Goal: Browse casually

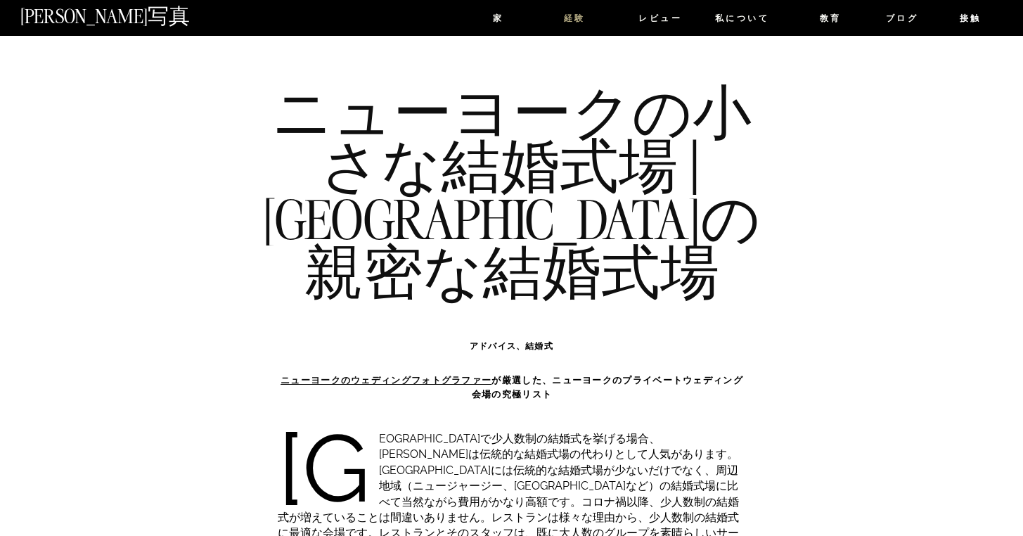
click at [574, 18] on font "経験" at bounding box center [575, 18] width 22 height 10
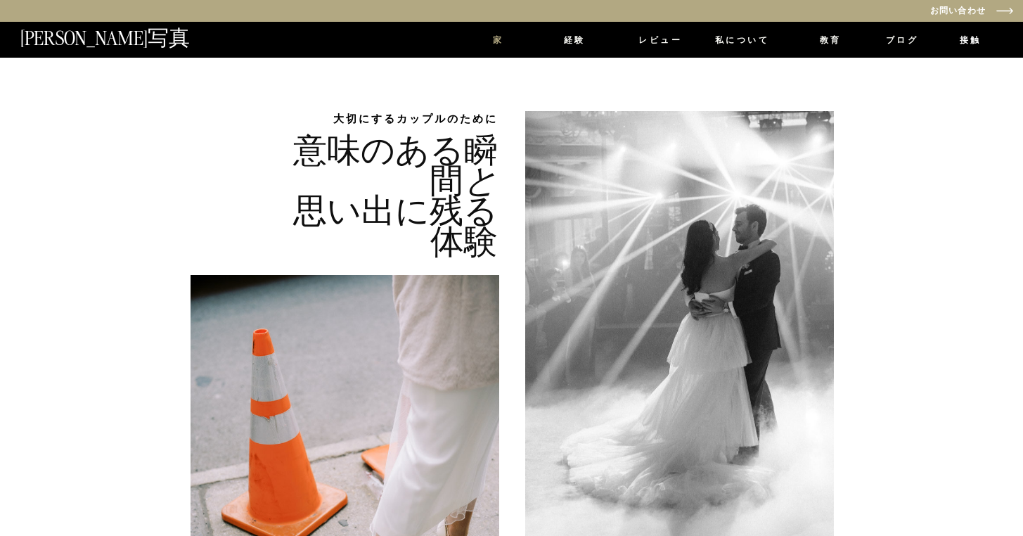
click at [489, 39] on nav "家" at bounding box center [498, 42] width 40 height 12
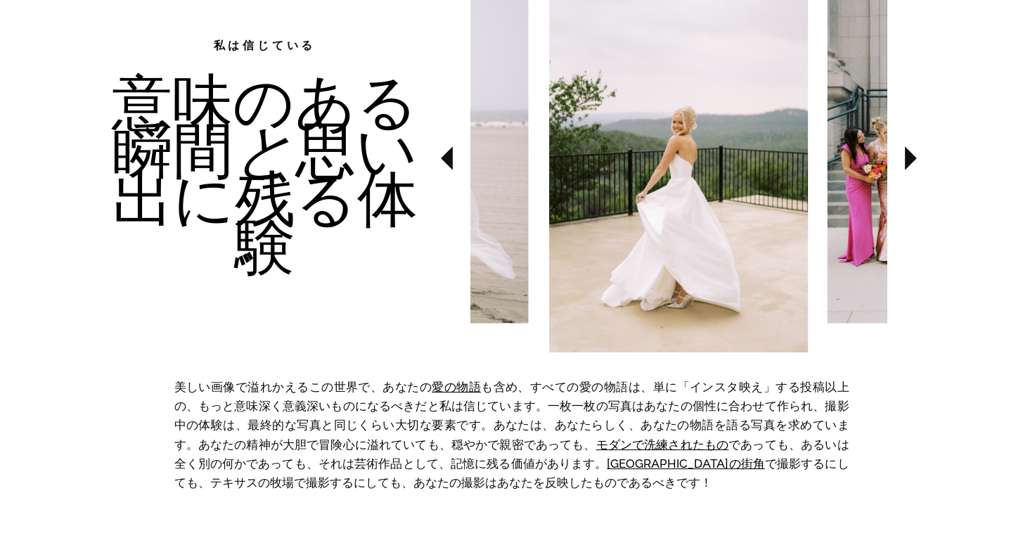
scroll to position [582, 0]
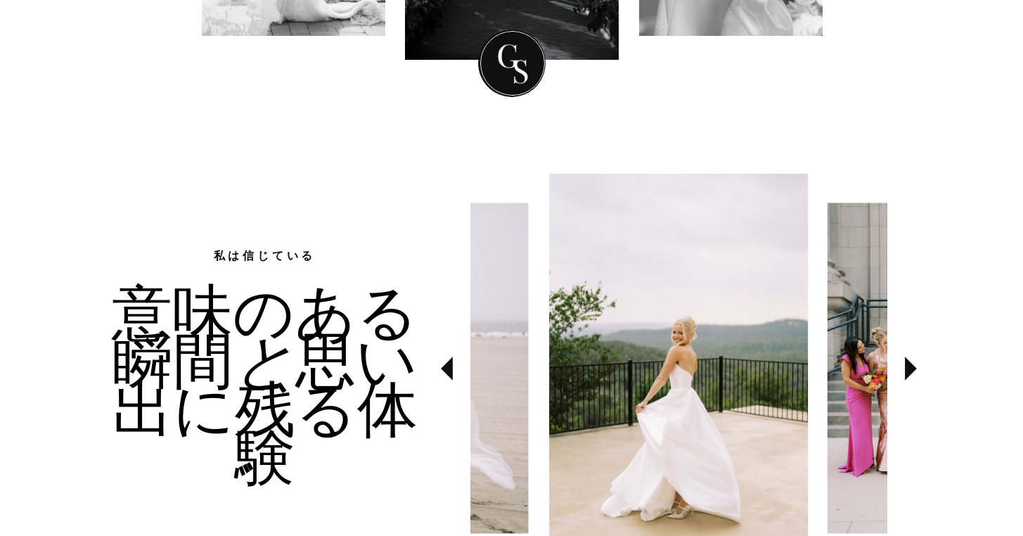
click at [905, 368] on icon at bounding box center [911, 368] width 12 height 24
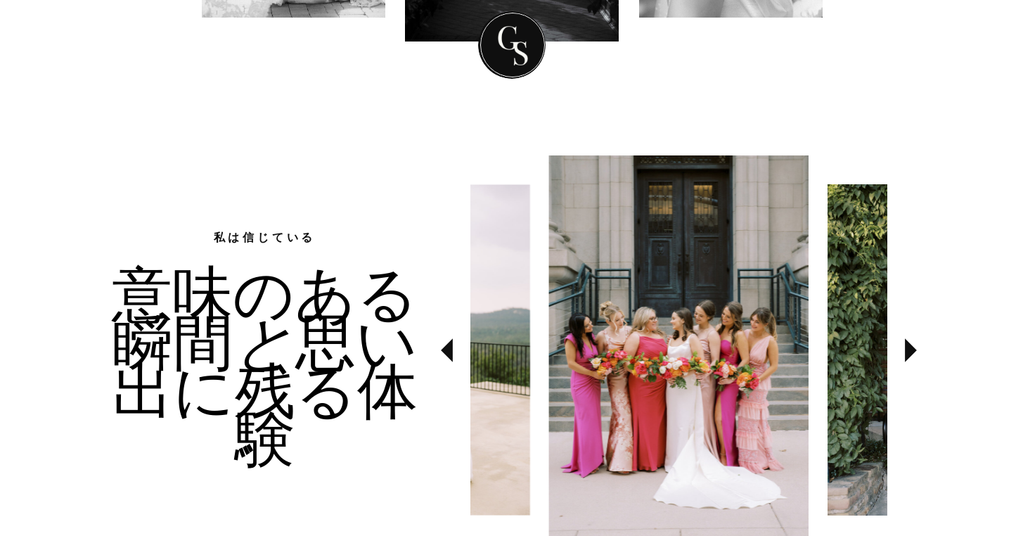
scroll to position [624, 0]
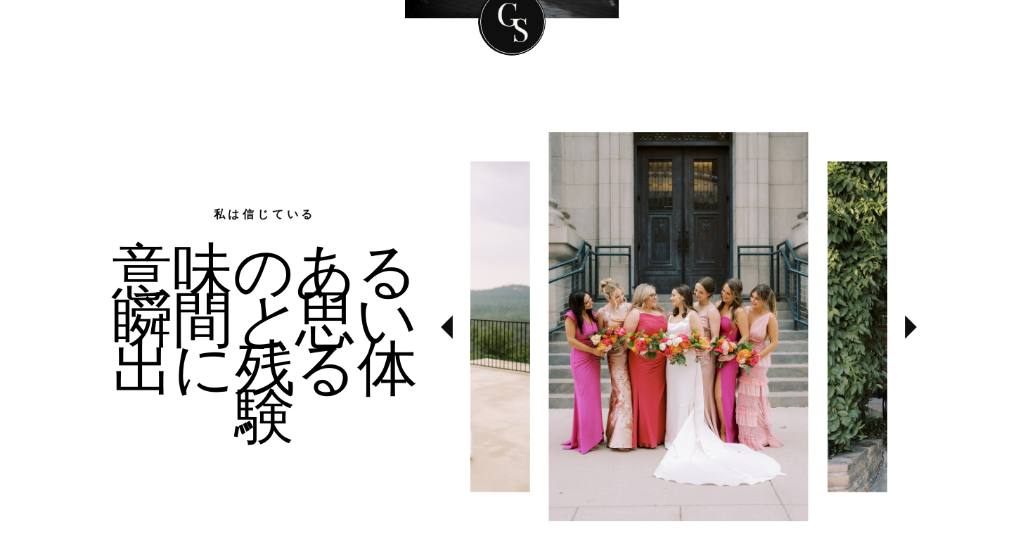
click at [908, 332] on icon at bounding box center [911, 327] width 12 height 24
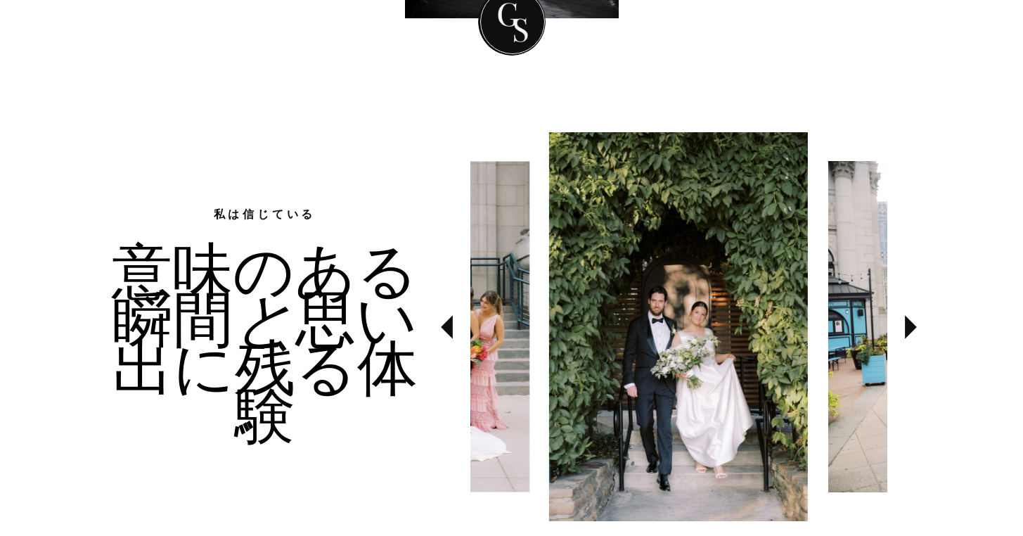
click at [908, 332] on icon at bounding box center [911, 327] width 12 height 24
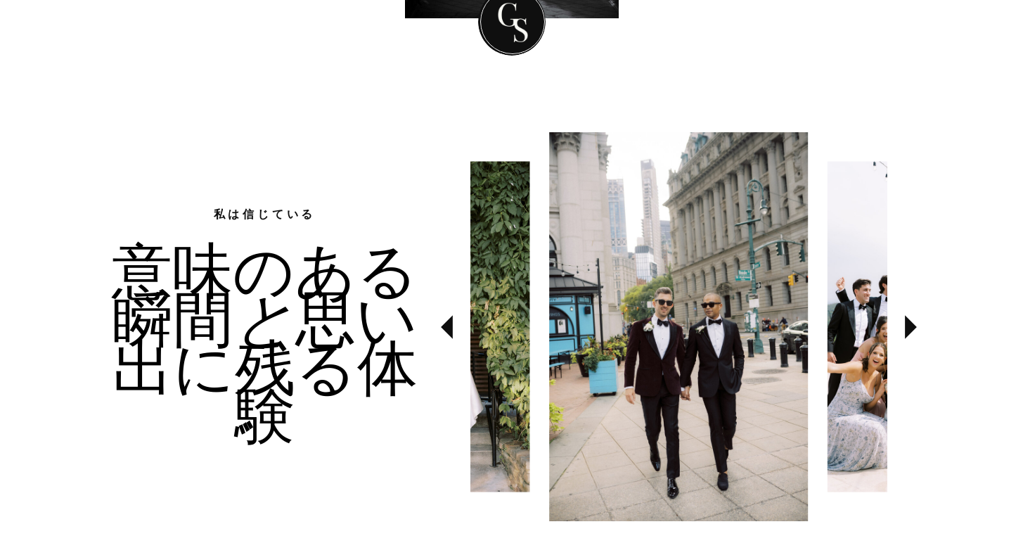
click at [908, 332] on icon at bounding box center [911, 327] width 12 height 24
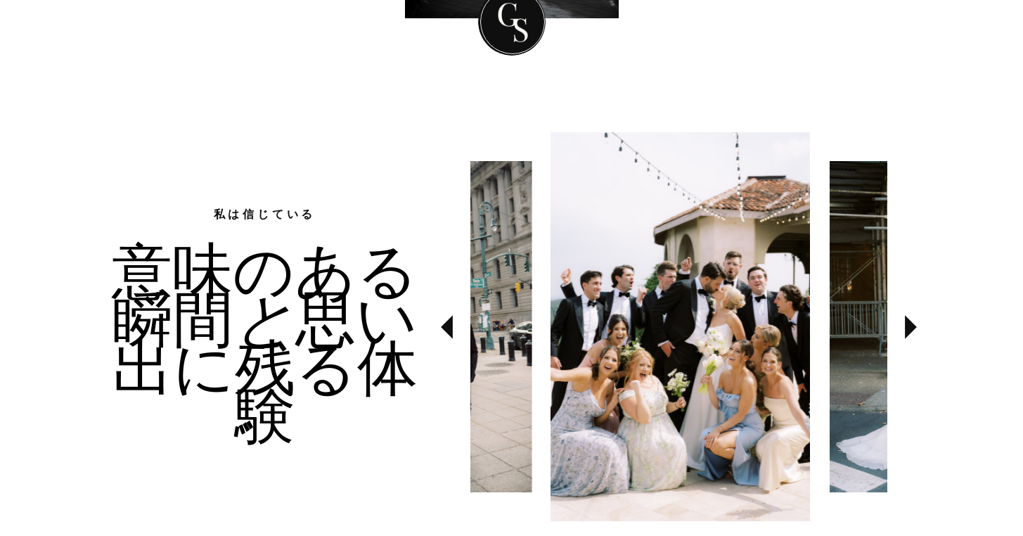
click at [908, 332] on icon at bounding box center [911, 327] width 12 height 24
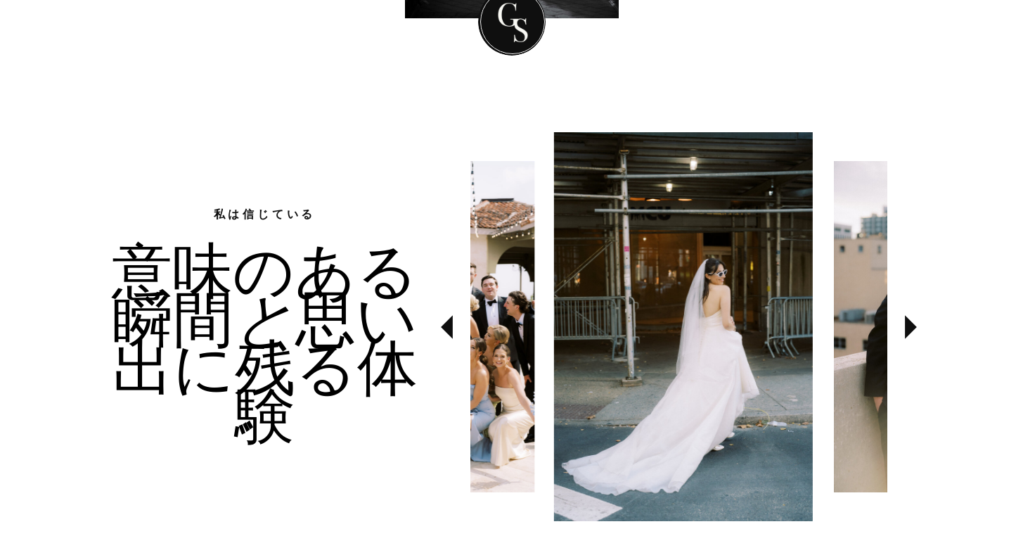
click at [908, 332] on icon at bounding box center [911, 327] width 12 height 24
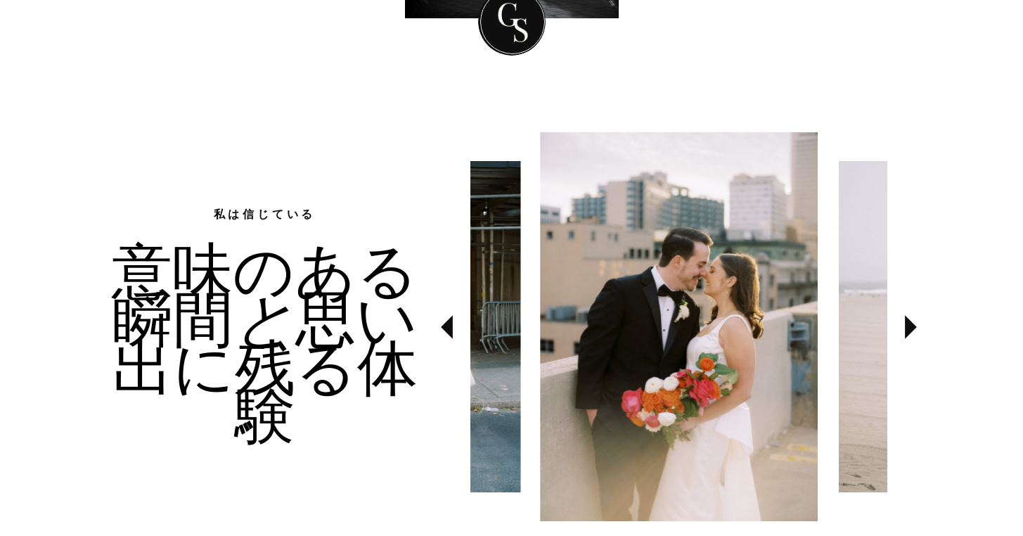
click at [909, 325] on icon at bounding box center [911, 327] width 12 height 24
